Goal: Information Seeking & Learning: Learn about a topic

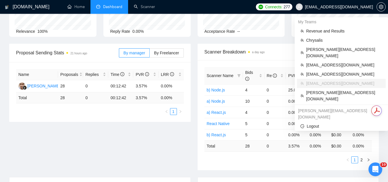
click at [335, 10] on span "[EMAIL_ADDRESS][DOMAIN_NAME]" at bounding box center [334, 7] width 84 height 18
click at [326, 89] on span "[PERSON_NAME][EMAIL_ADDRESS][DOMAIN_NAME]" at bounding box center [344, 95] width 76 height 13
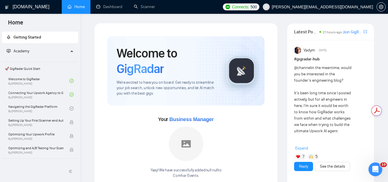
click at [324, 7] on span "[PERSON_NAME][EMAIL_ADDRESS][DOMAIN_NAME]" at bounding box center [322, 7] width 101 height 0
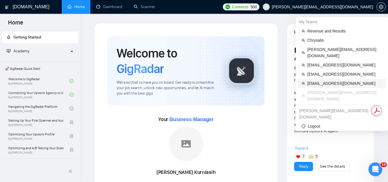
click at [335, 80] on span "[EMAIL_ADDRESS][DOMAIN_NAME]" at bounding box center [344, 83] width 75 height 6
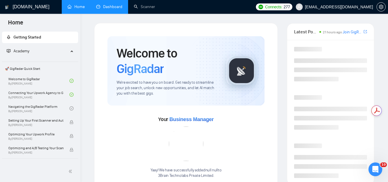
click at [110, 5] on link "Dashboard" at bounding box center [109, 6] width 26 height 5
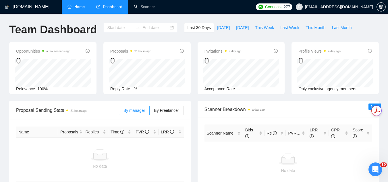
type input "[DATE]"
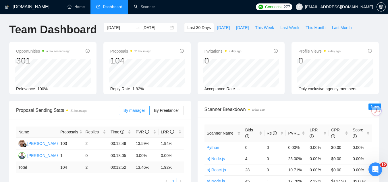
click at [283, 28] on span "Last Week" at bounding box center [289, 27] width 19 height 6
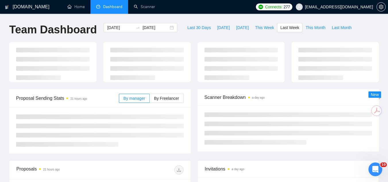
type input "[DATE]"
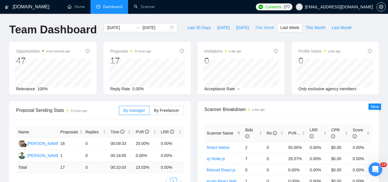
click at [263, 29] on span "This Week" at bounding box center [264, 27] width 19 height 6
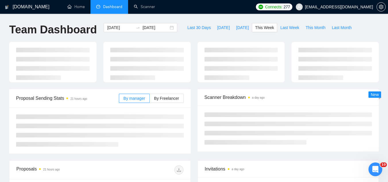
type input "[DATE]"
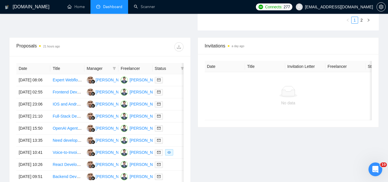
scroll to position [201, 0]
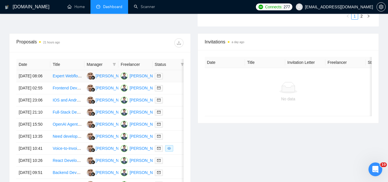
click at [66, 82] on td "Expert Webflow Developer | FIGMA, Lumos Framework" at bounding box center [67, 76] width 34 height 12
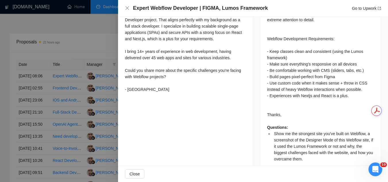
scroll to position [239, 0]
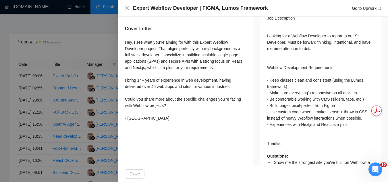
click at [104, 44] on div at bounding box center [194, 91] width 388 height 182
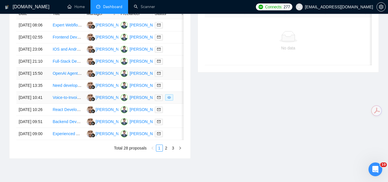
scroll to position [258, 0]
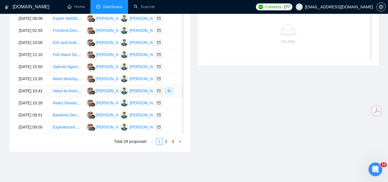
click at [70, 97] on td "Voice-to-Invoice Web App" at bounding box center [67, 91] width 34 height 12
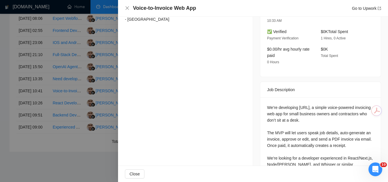
scroll to position [201, 0]
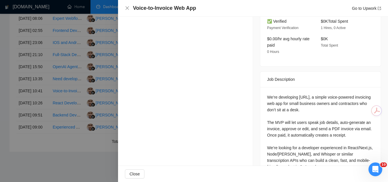
click at [79, 25] on div at bounding box center [194, 91] width 388 height 182
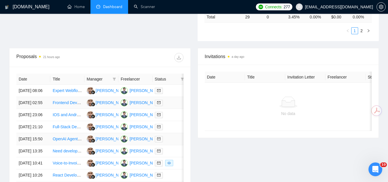
scroll to position [172, 0]
